Goal: Transaction & Acquisition: Book appointment/travel/reservation

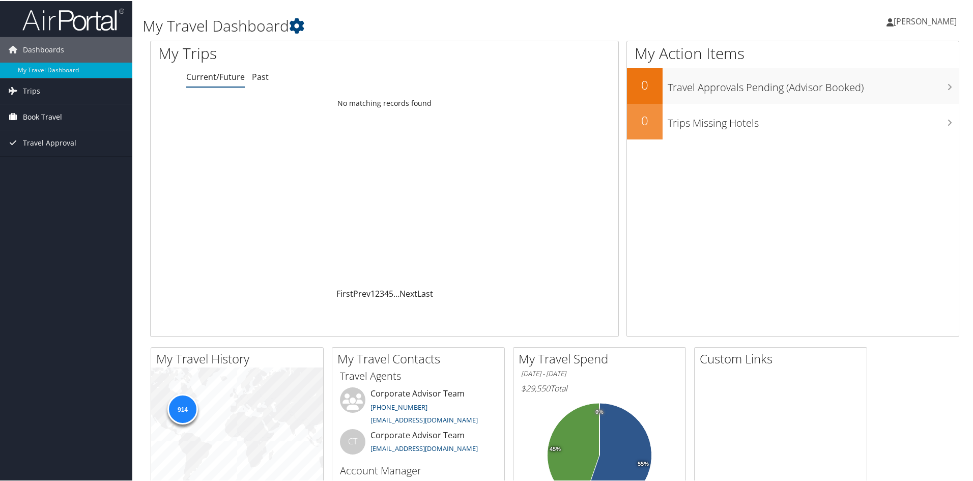
click at [50, 114] on span "Book Travel" at bounding box center [42, 115] width 39 height 25
click at [70, 171] on link "Book/Manage Online Trips" at bounding box center [66, 166] width 132 height 15
